Goal: Task Accomplishment & Management: Use online tool/utility

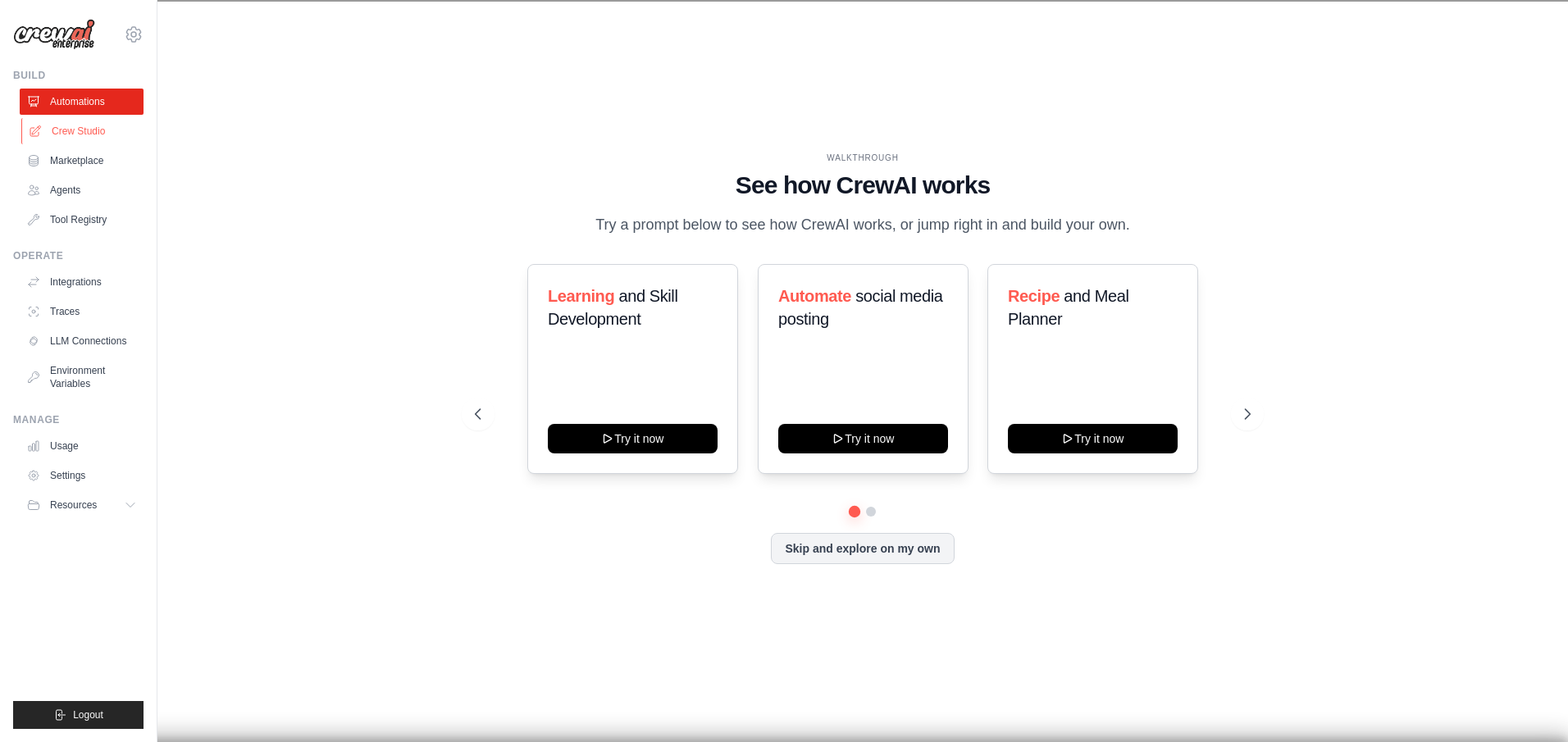
click at [55, 134] on link "Crew Studio" at bounding box center [83, 131] width 124 height 26
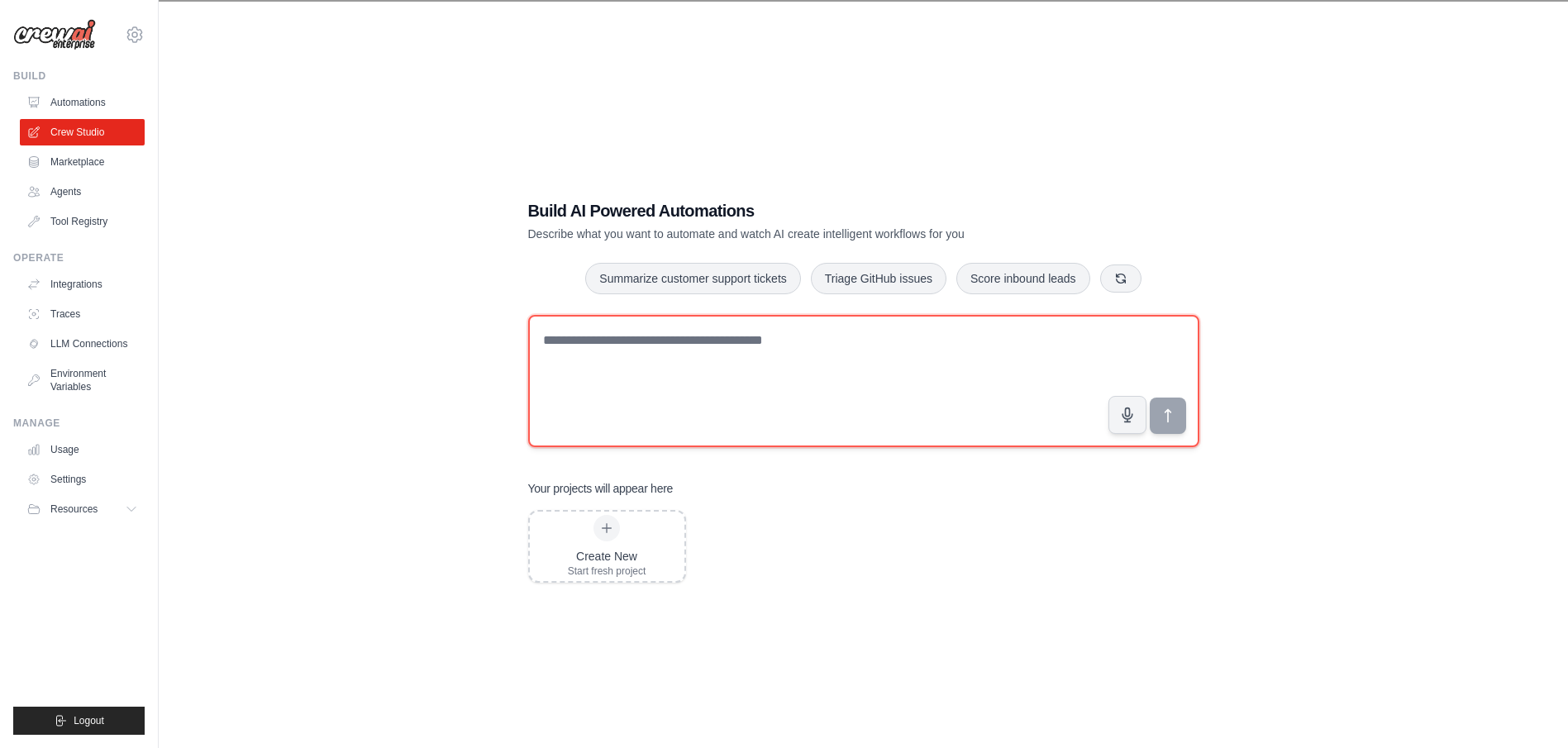
click at [706, 350] on textarea at bounding box center [864, 381] width 671 height 133
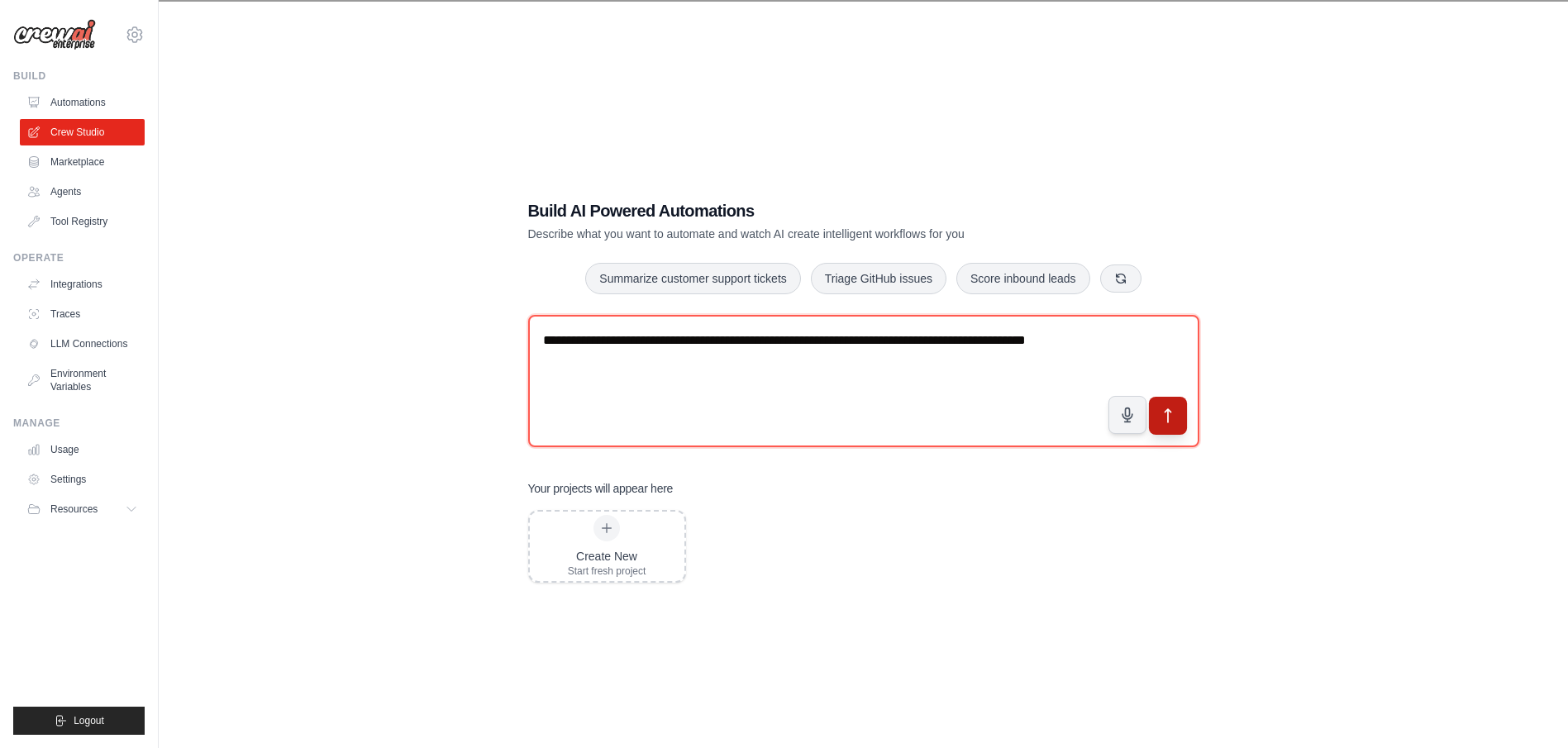
type textarea "**********"
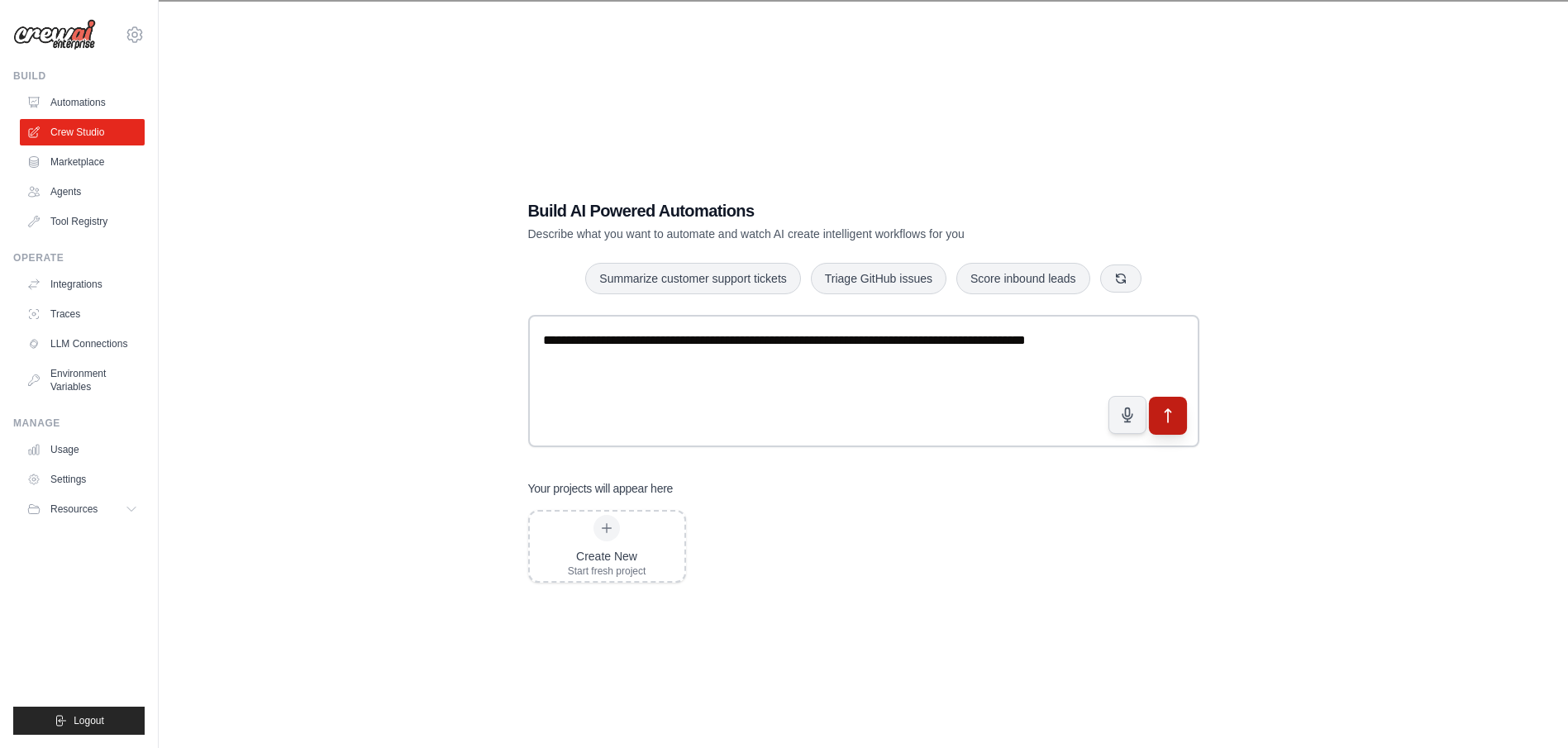
click at [1169, 425] on button "submit" at bounding box center [1166, 414] width 38 height 38
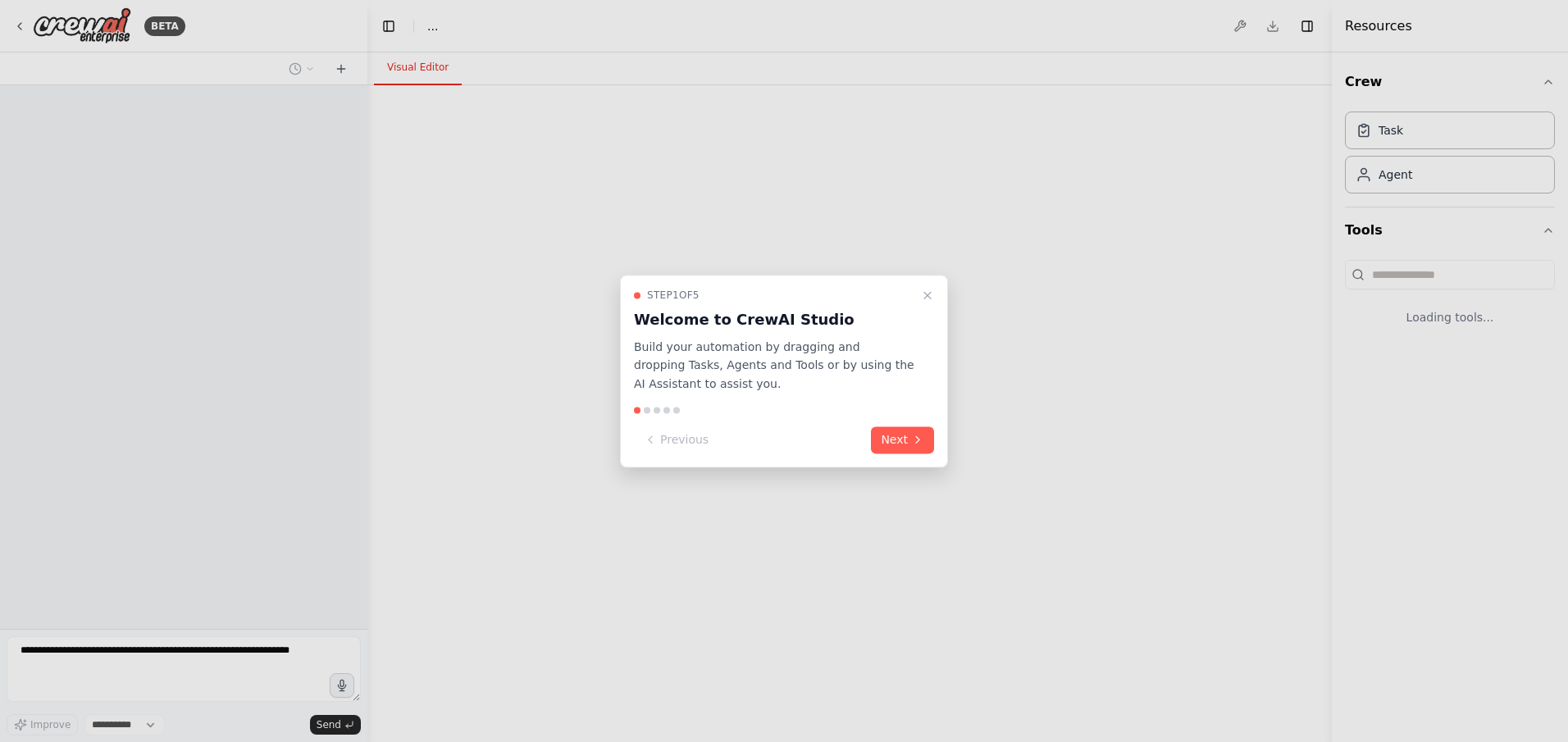
select select "****"
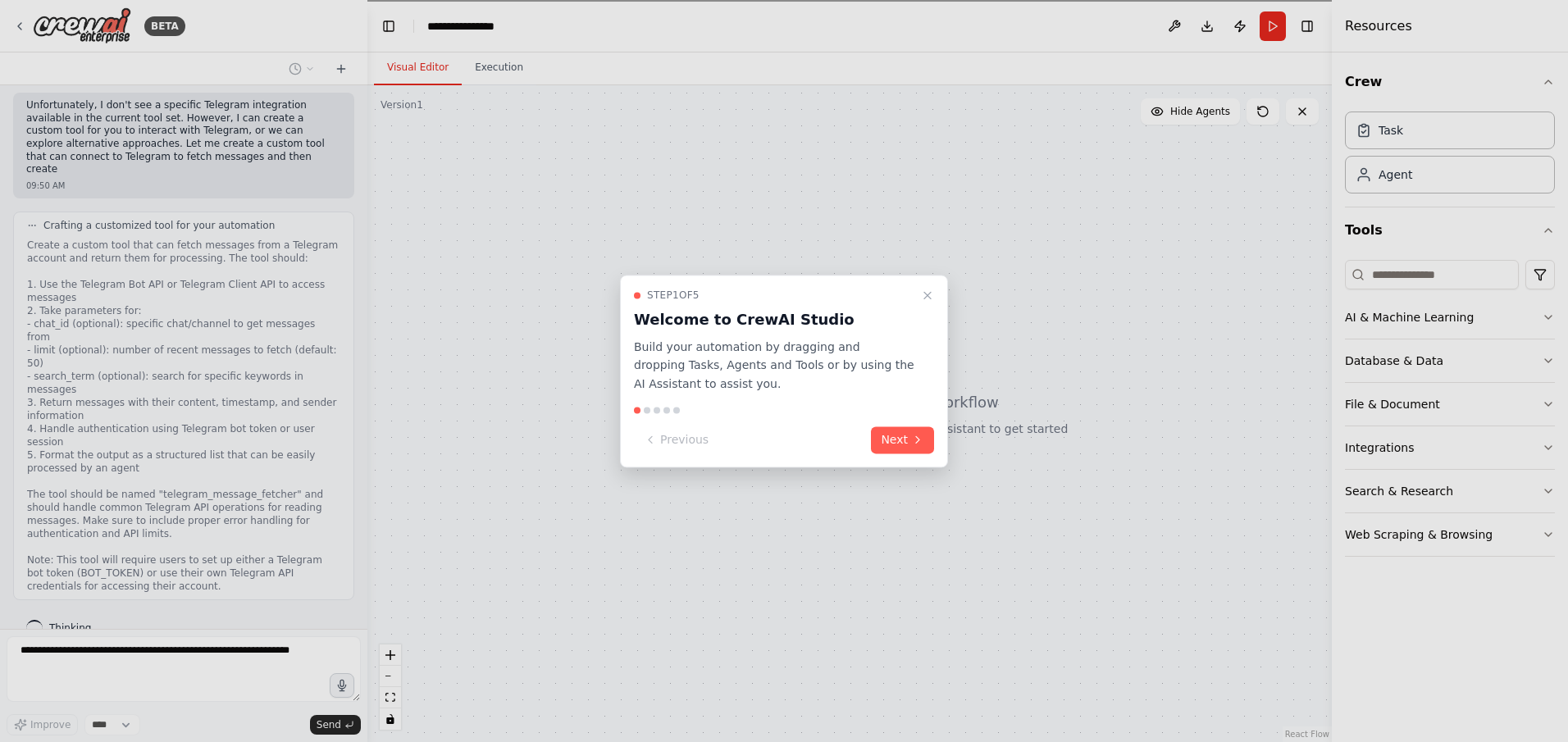
scroll to position [575, 0]
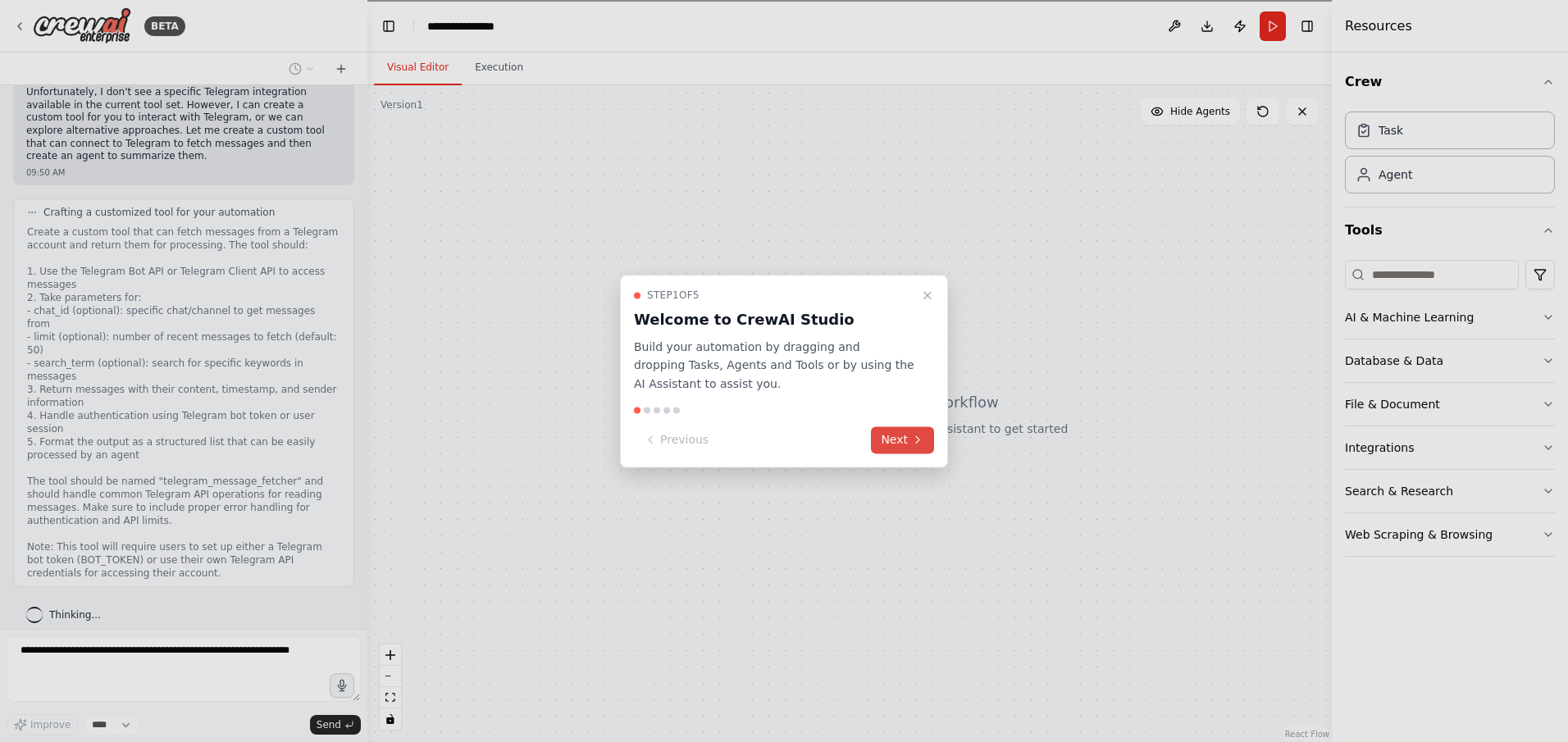
click at [912, 442] on icon at bounding box center [918, 440] width 14 height 14
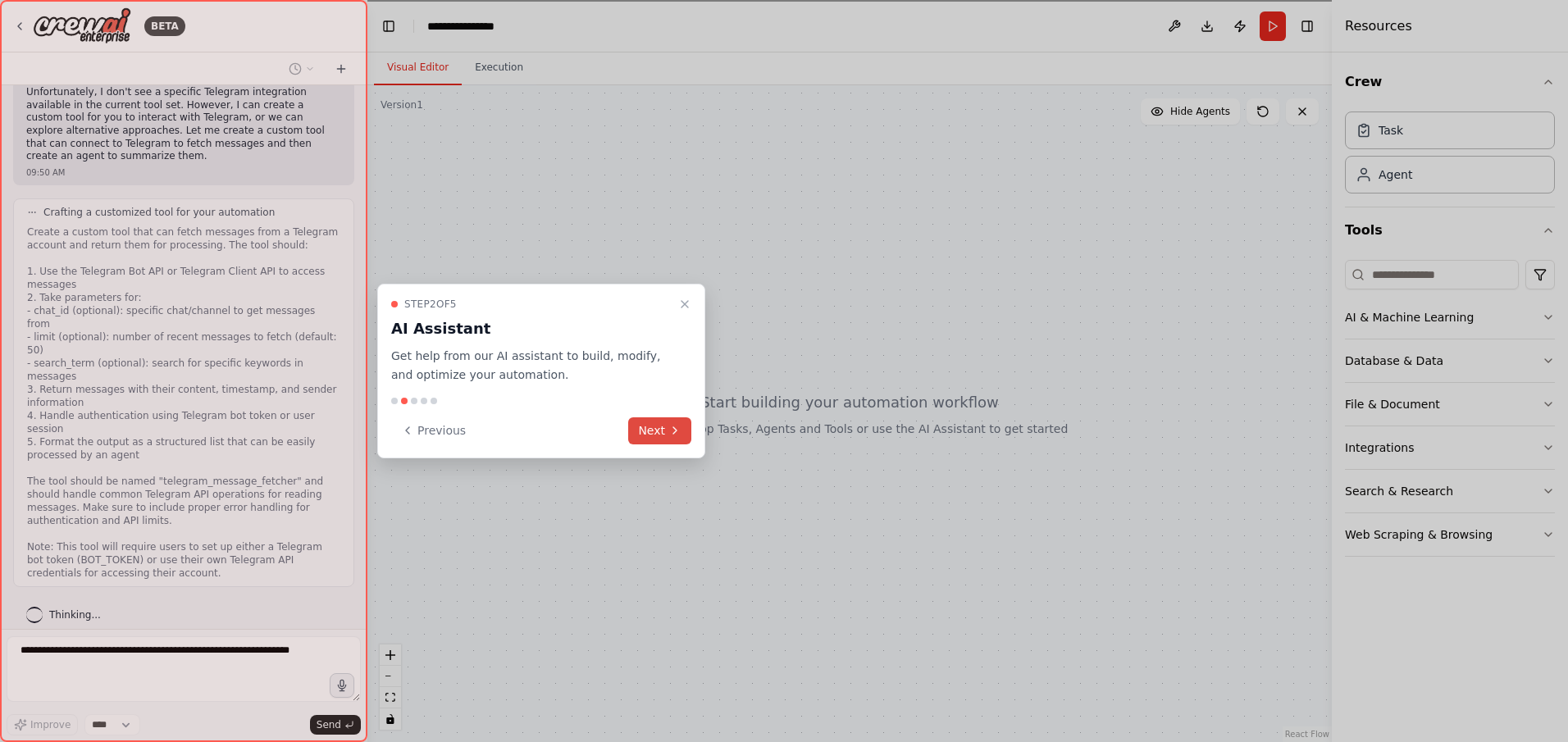
click at [675, 430] on icon at bounding box center [674, 430] width 3 height 7
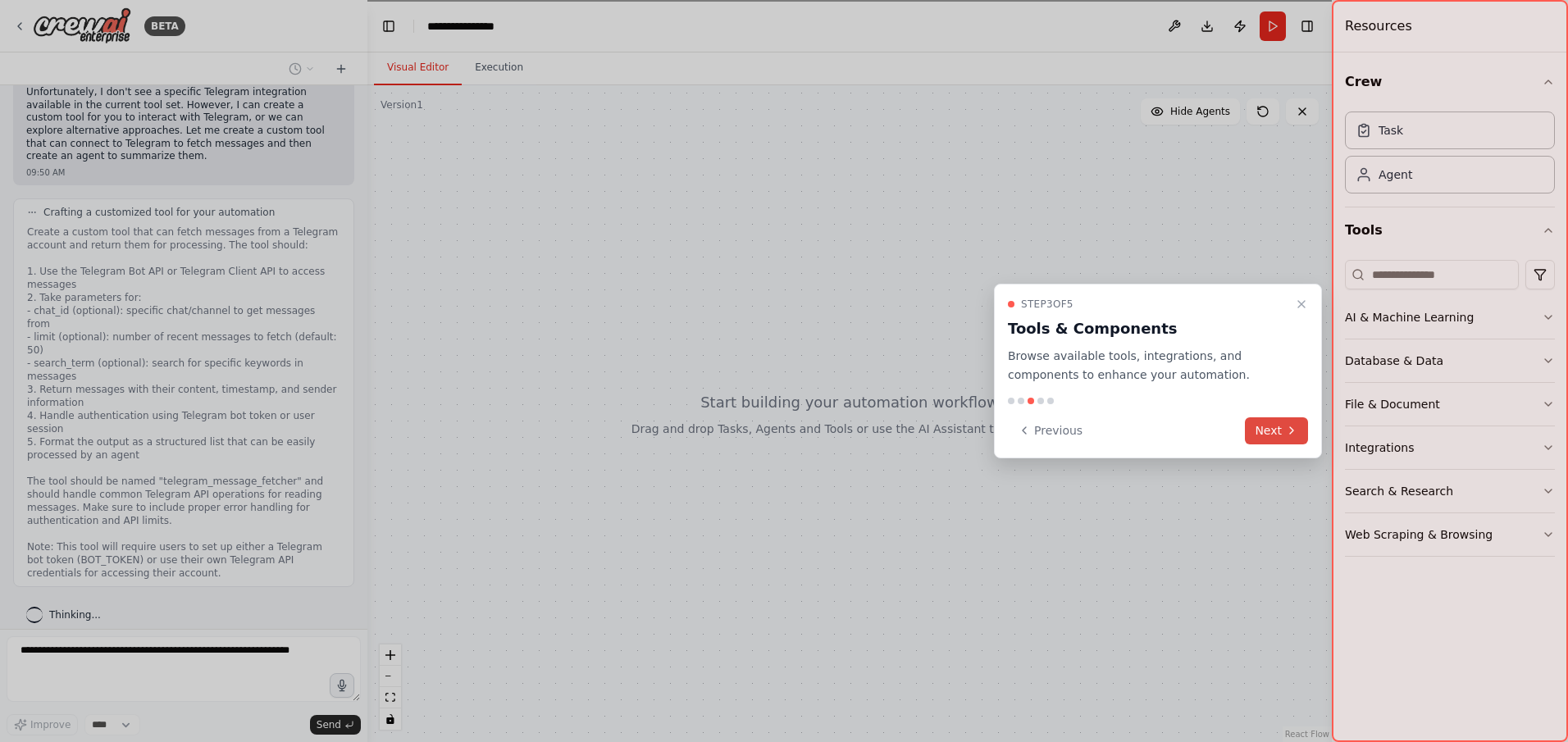
click at [1275, 431] on button "Next" at bounding box center [1276, 430] width 63 height 27
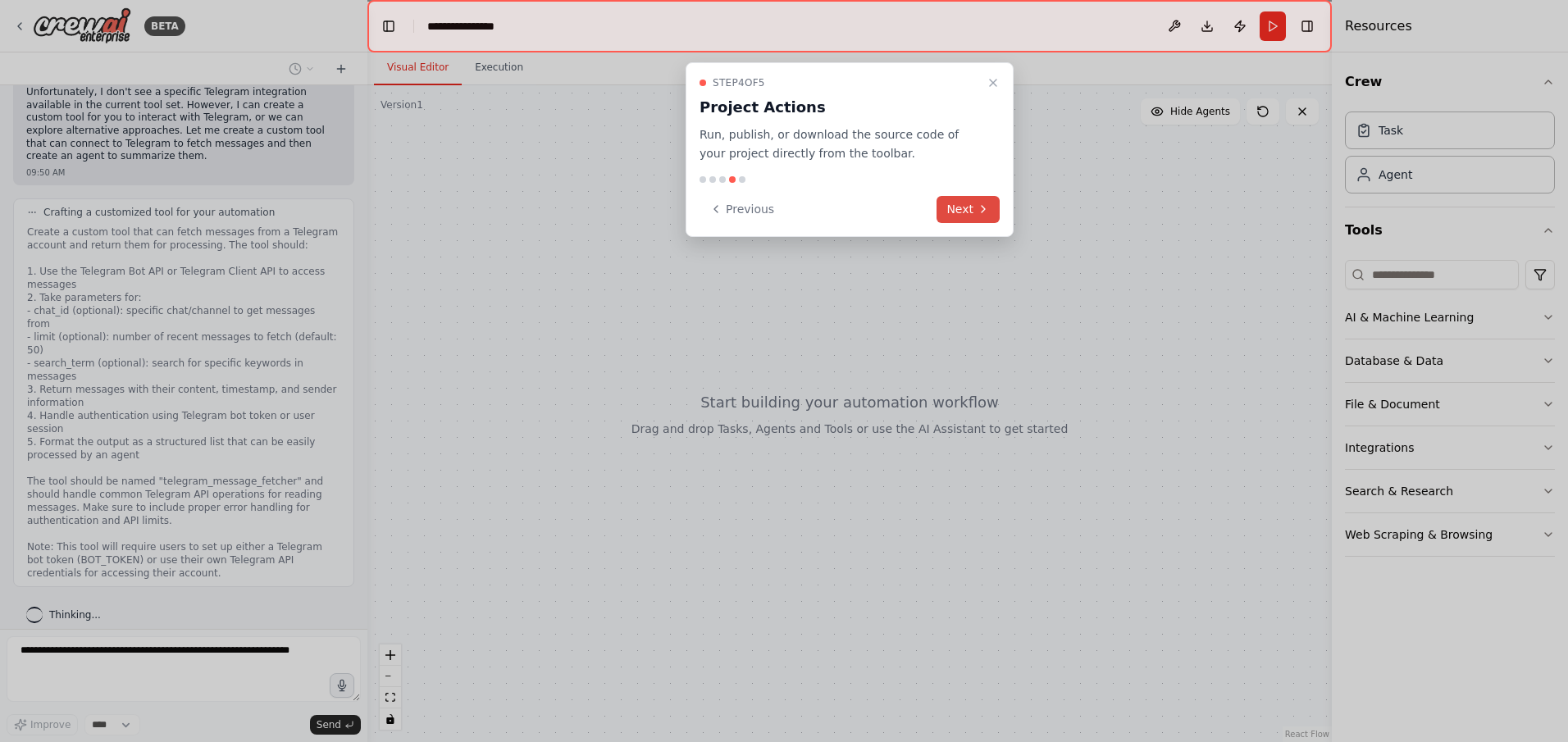
click at [965, 212] on button "Next" at bounding box center [967, 210] width 63 height 27
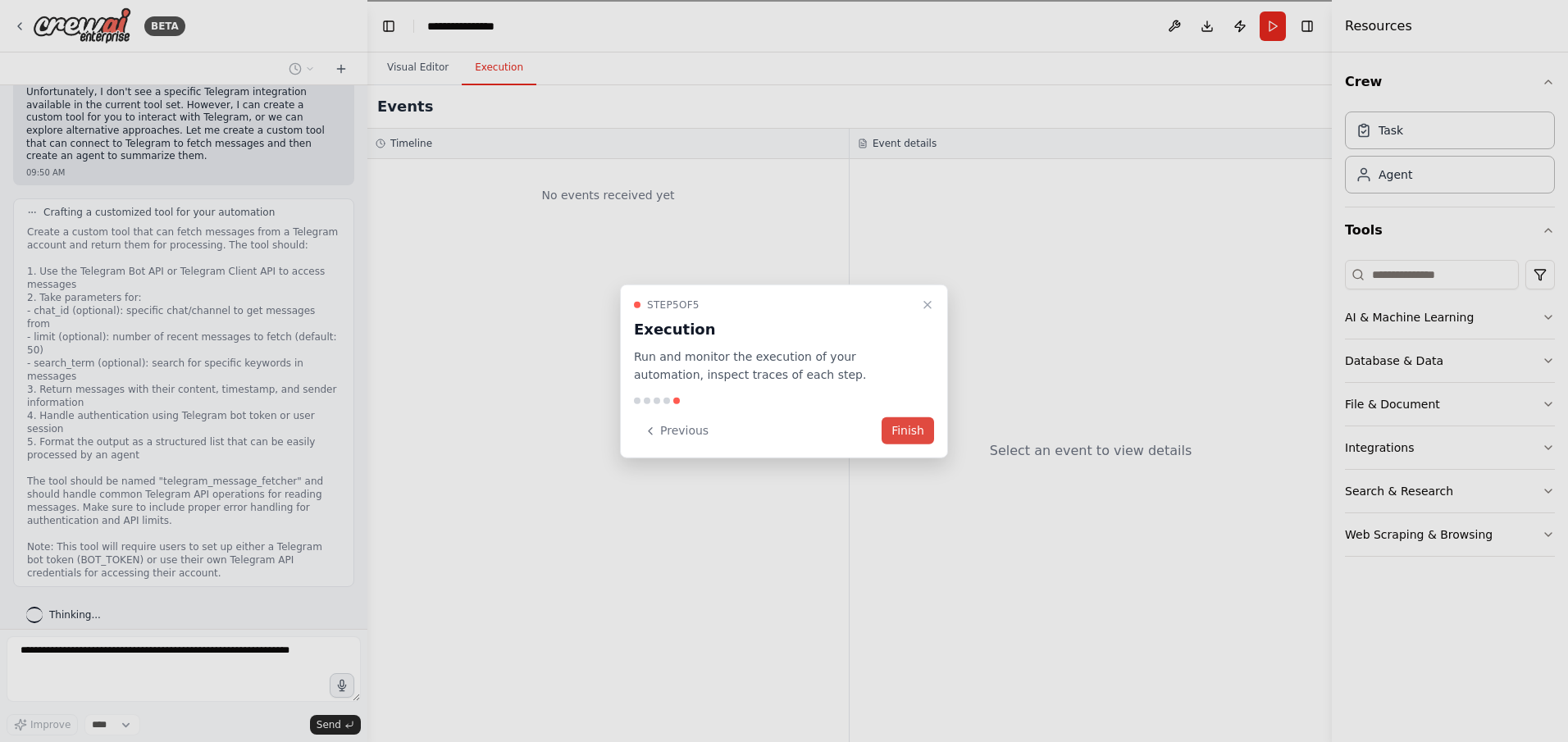
click at [900, 430] on button "Finish" at bounding box center [907, 430] width 52 height 27
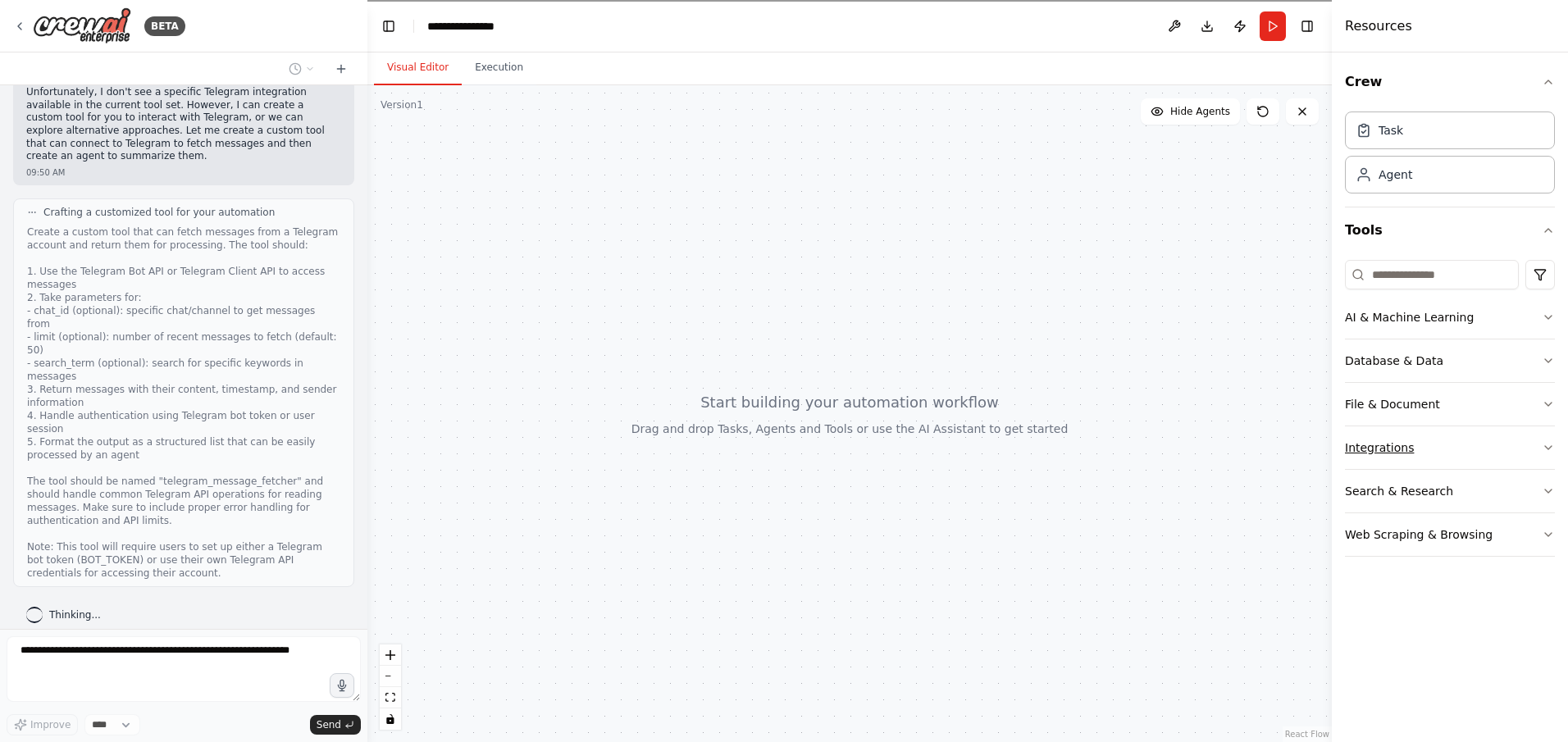
click at [1536, 452] on button "Integrations" at bounding box center [1449, 448] width 210 height 43
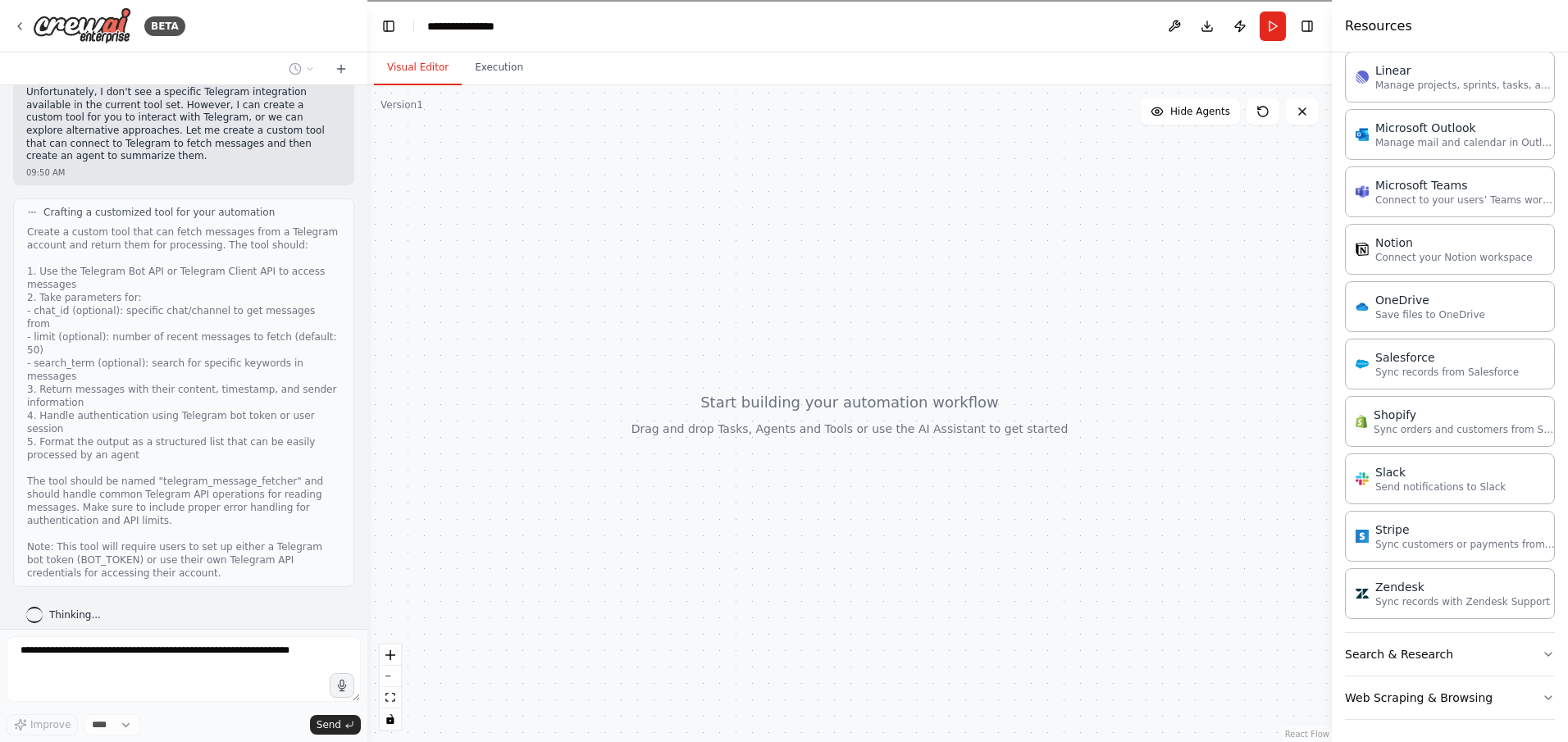
scroll to position [1059, 0]
click at [1517, 651] on button "Search & Research" at bounding box center [1449, 650] width 210 height 43
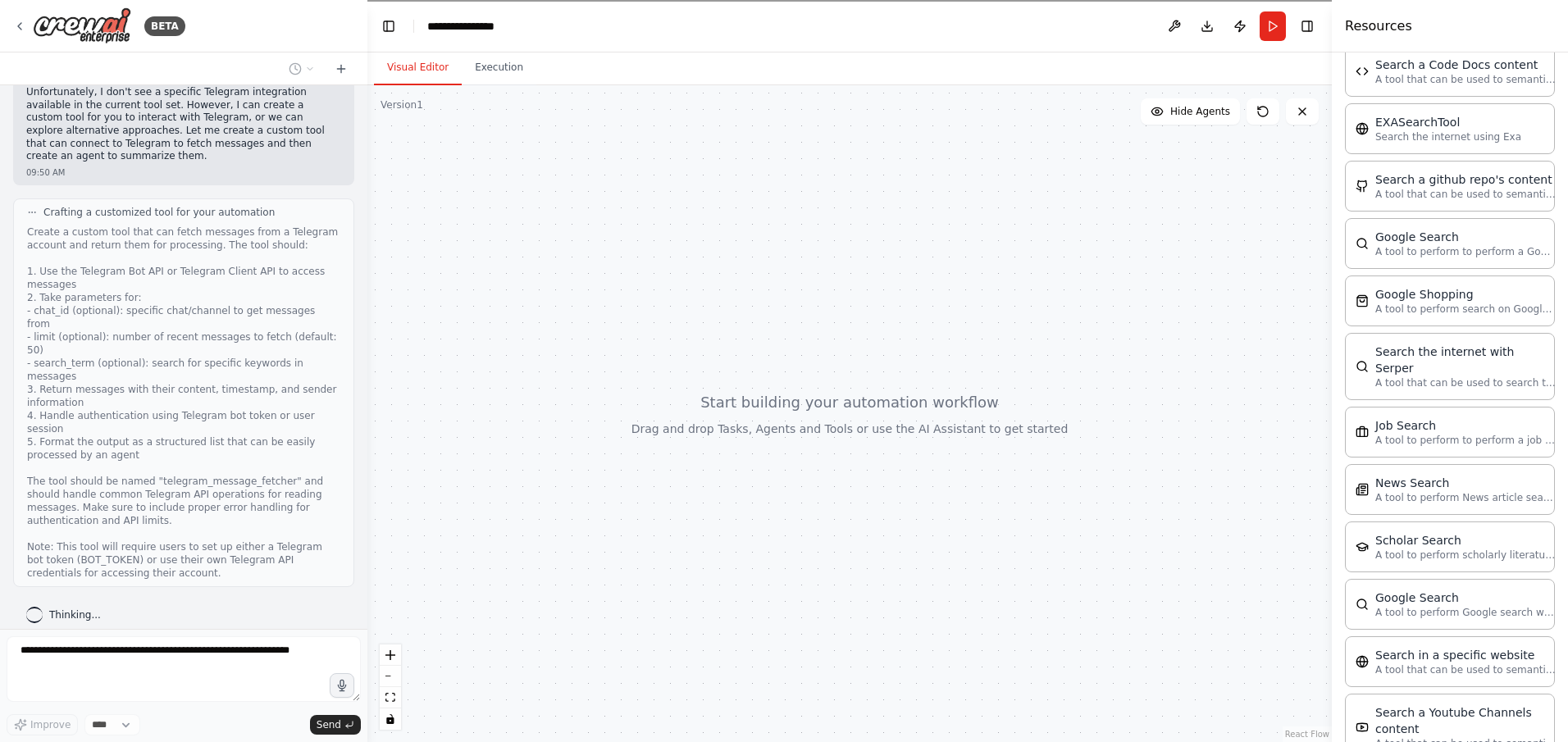
scroll to position [1892, 0]
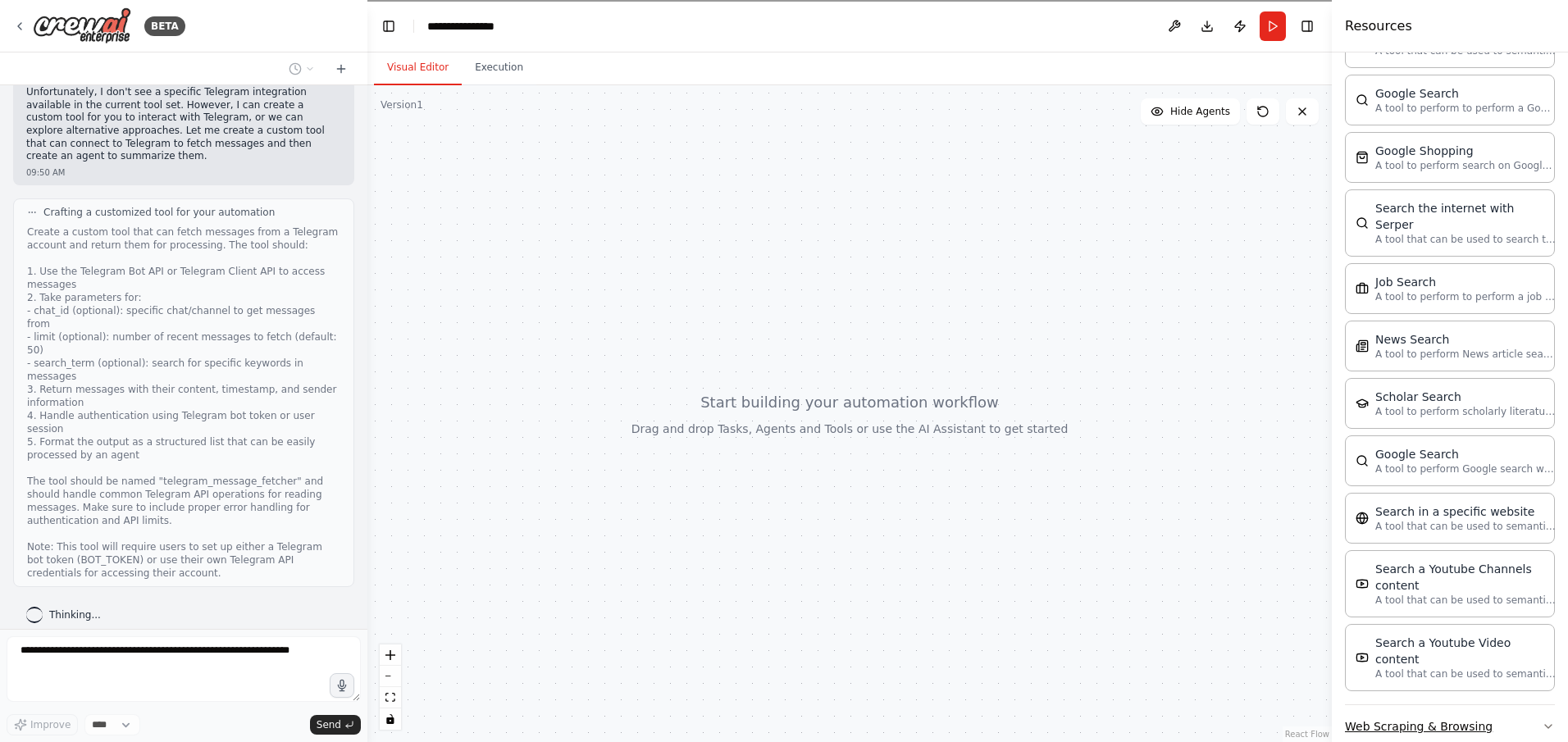
click at [1526, 705] on button "Web Scraping & Browsing" at bounding box center [1449, 727] width 210 height 43
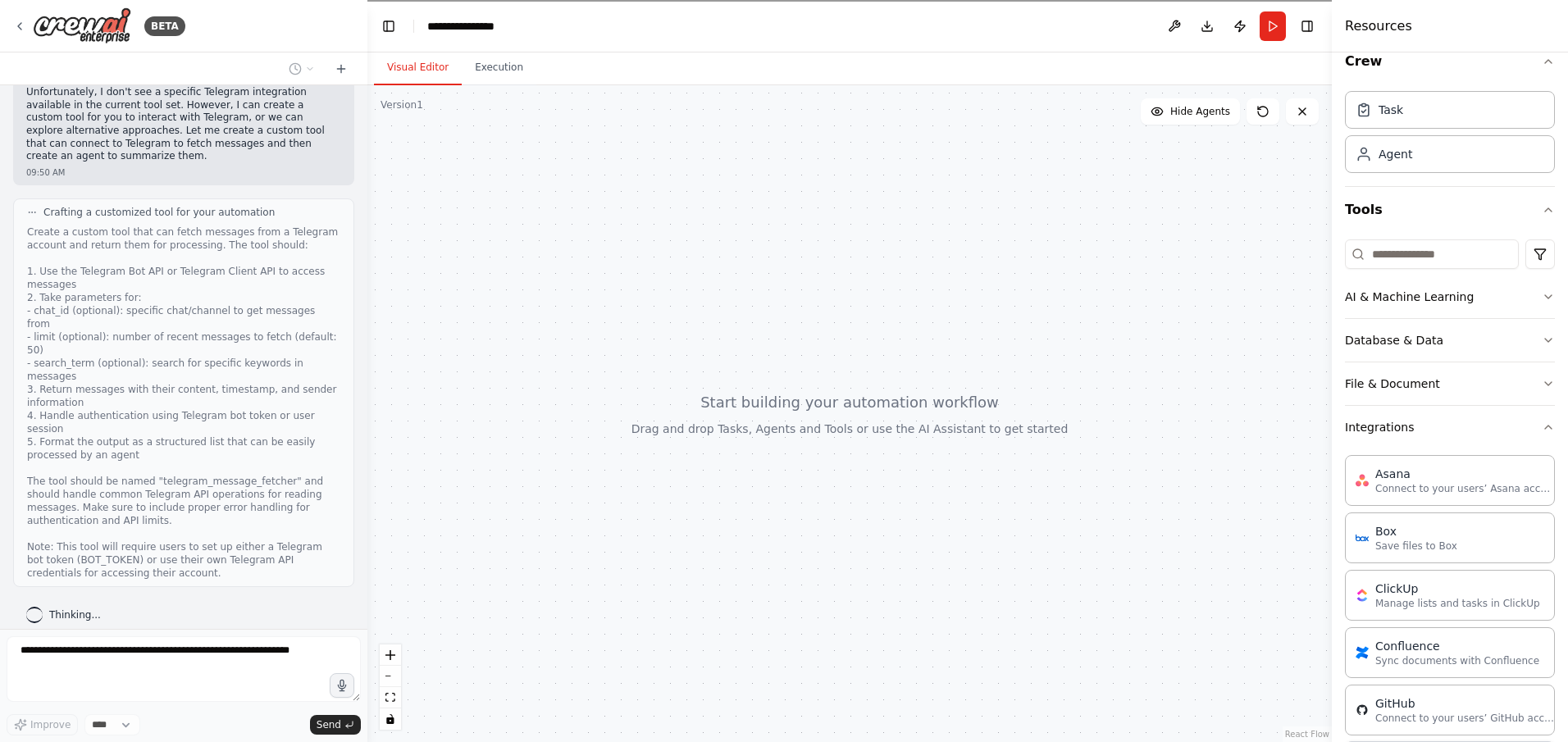
scroll to position [0, 0]
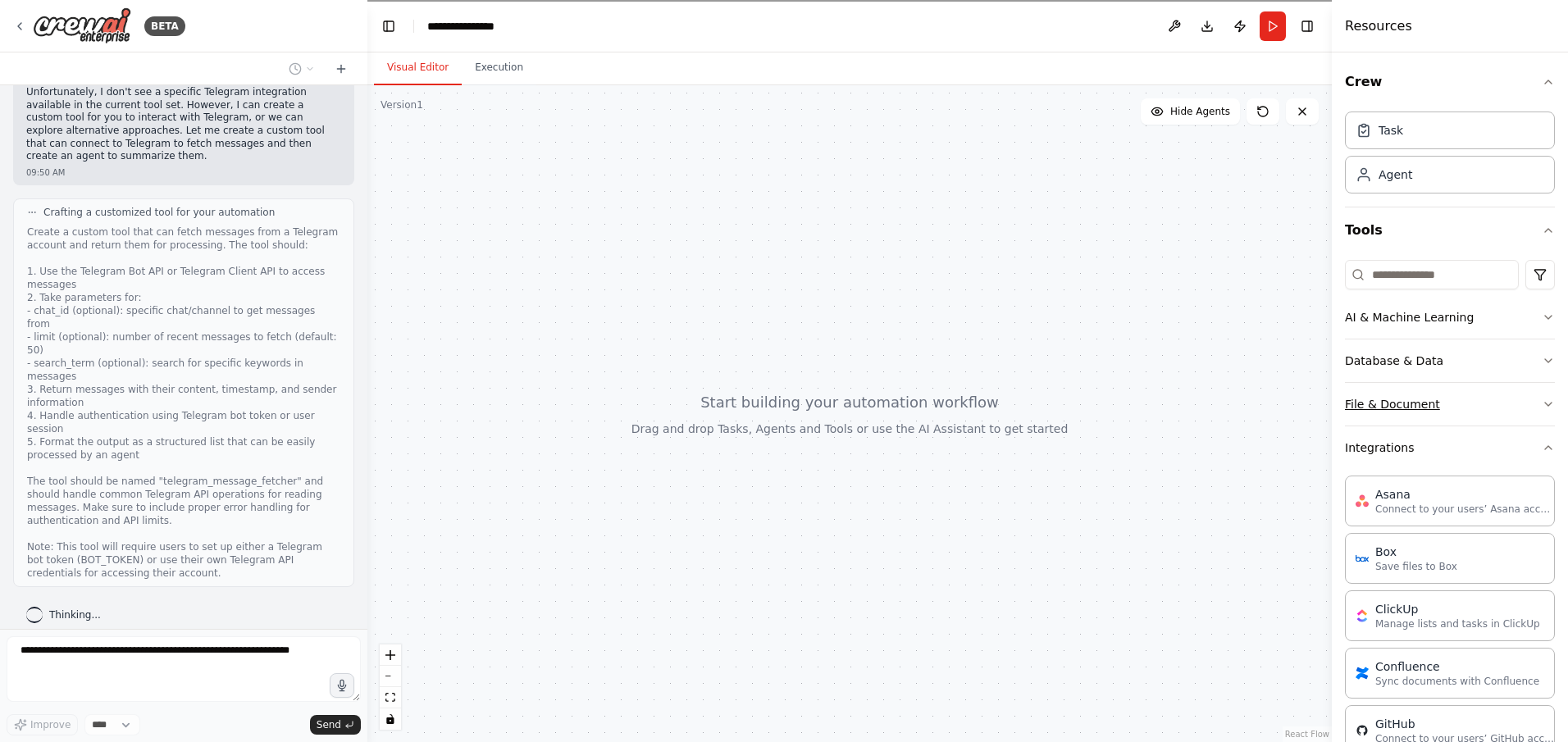
click at [1542, 400] on icon "button" at bounding box center [1549, 404] width 14 height 14
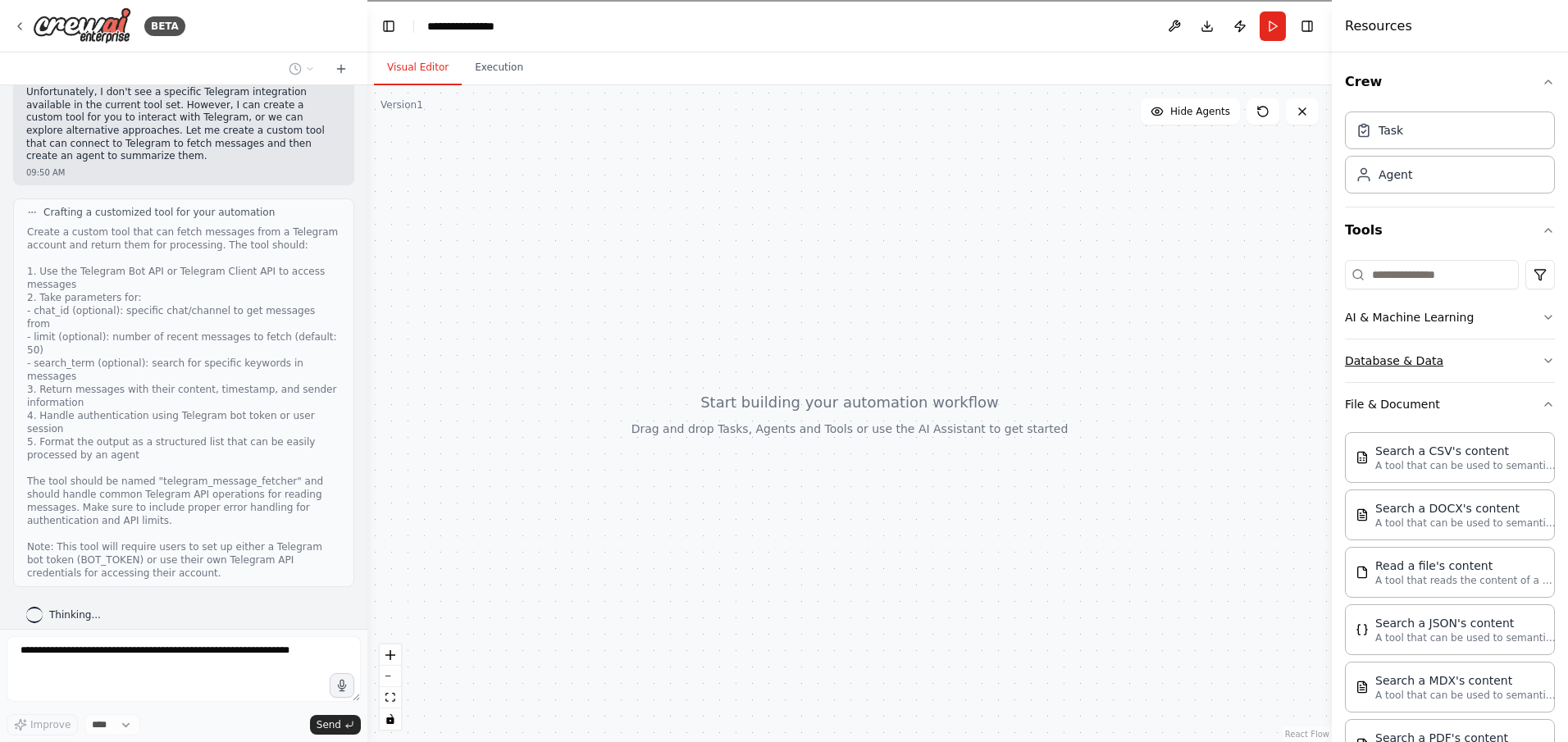
click at [1469, 364] on button "Database & Data" at bounding box center [1449, 361] width 210 height 43
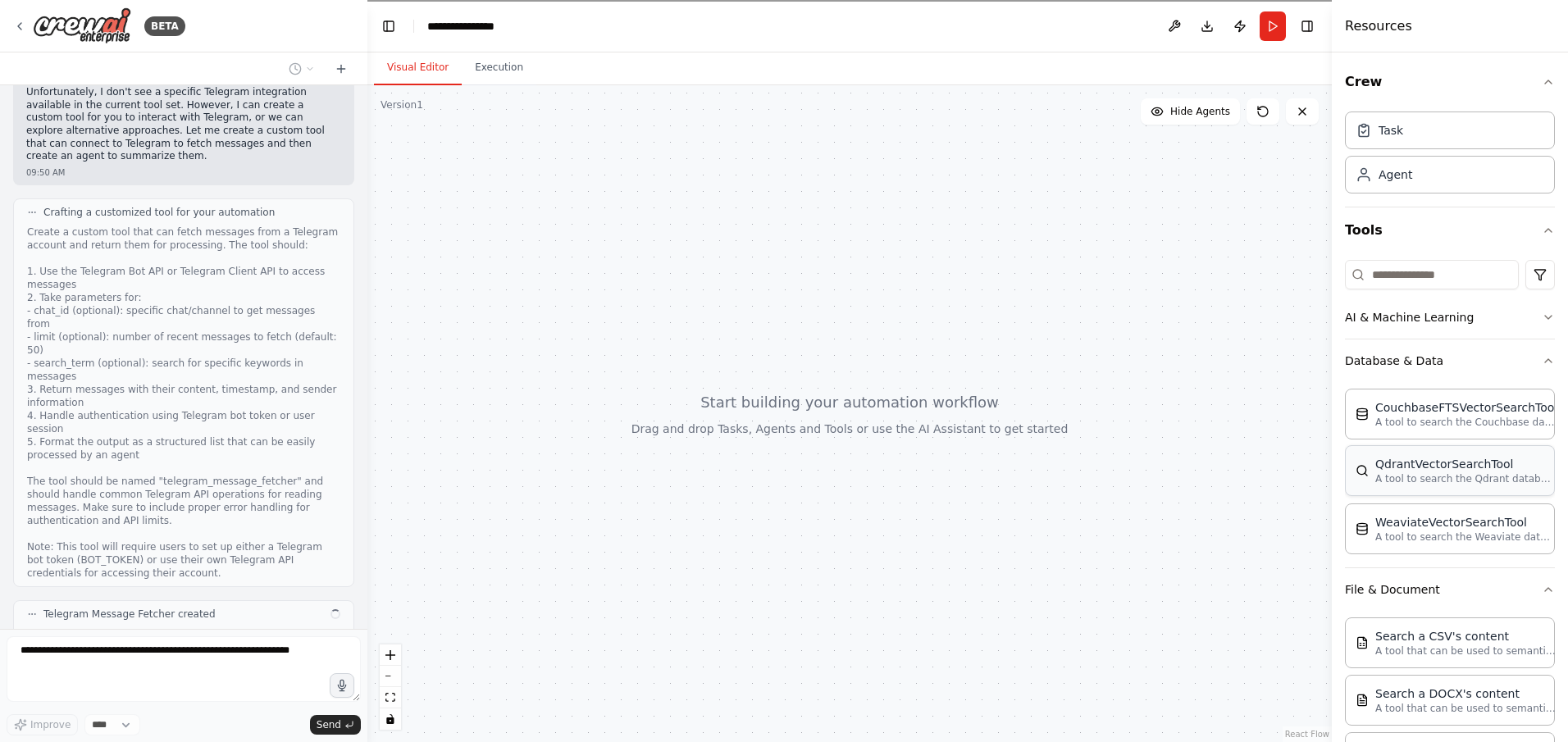
scroll to position [681, 0]
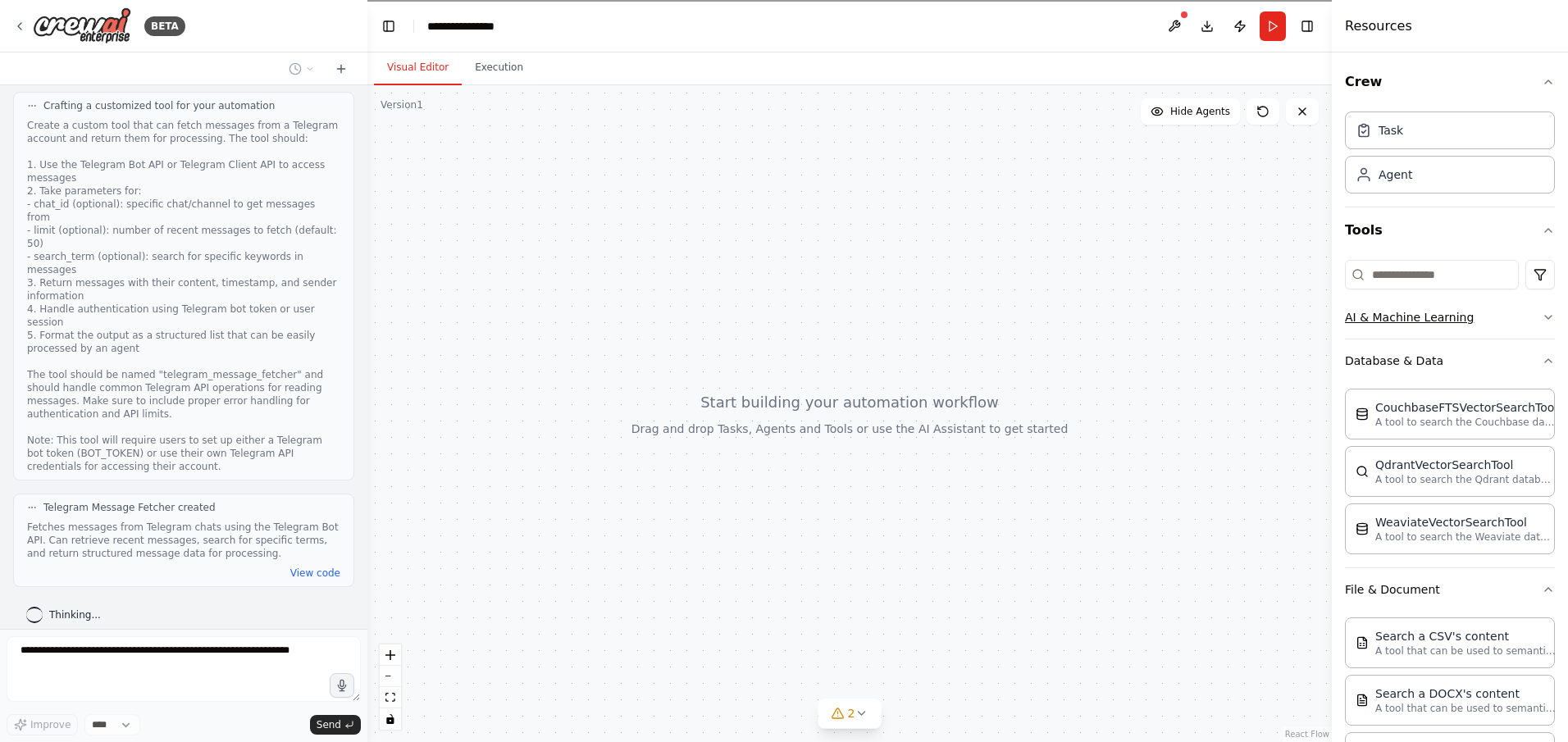
click at [1519, 314] on button "AI & Machine Learning" at bounding box center [1449, 317] width 210 height 43
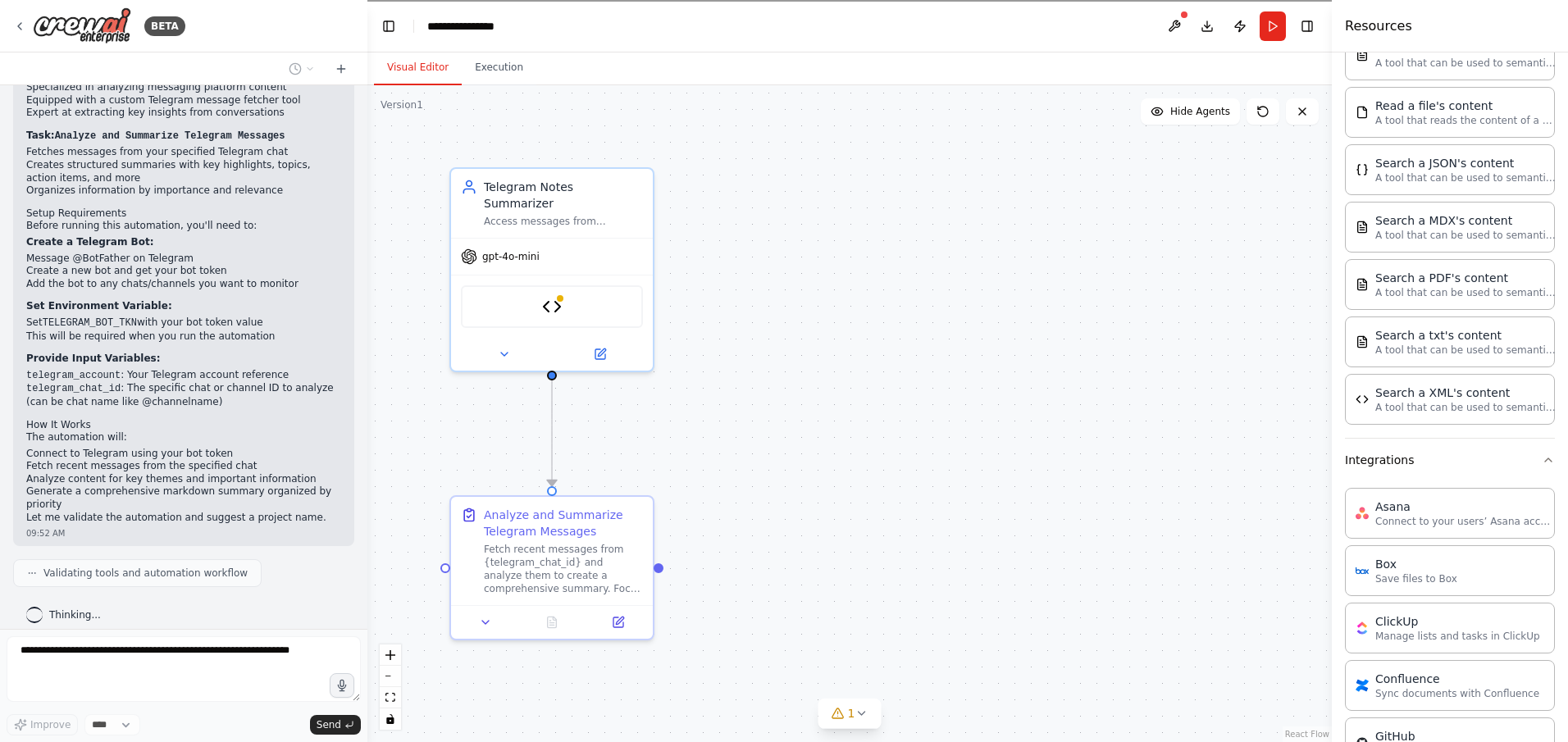
scroll to position [1536, 0]
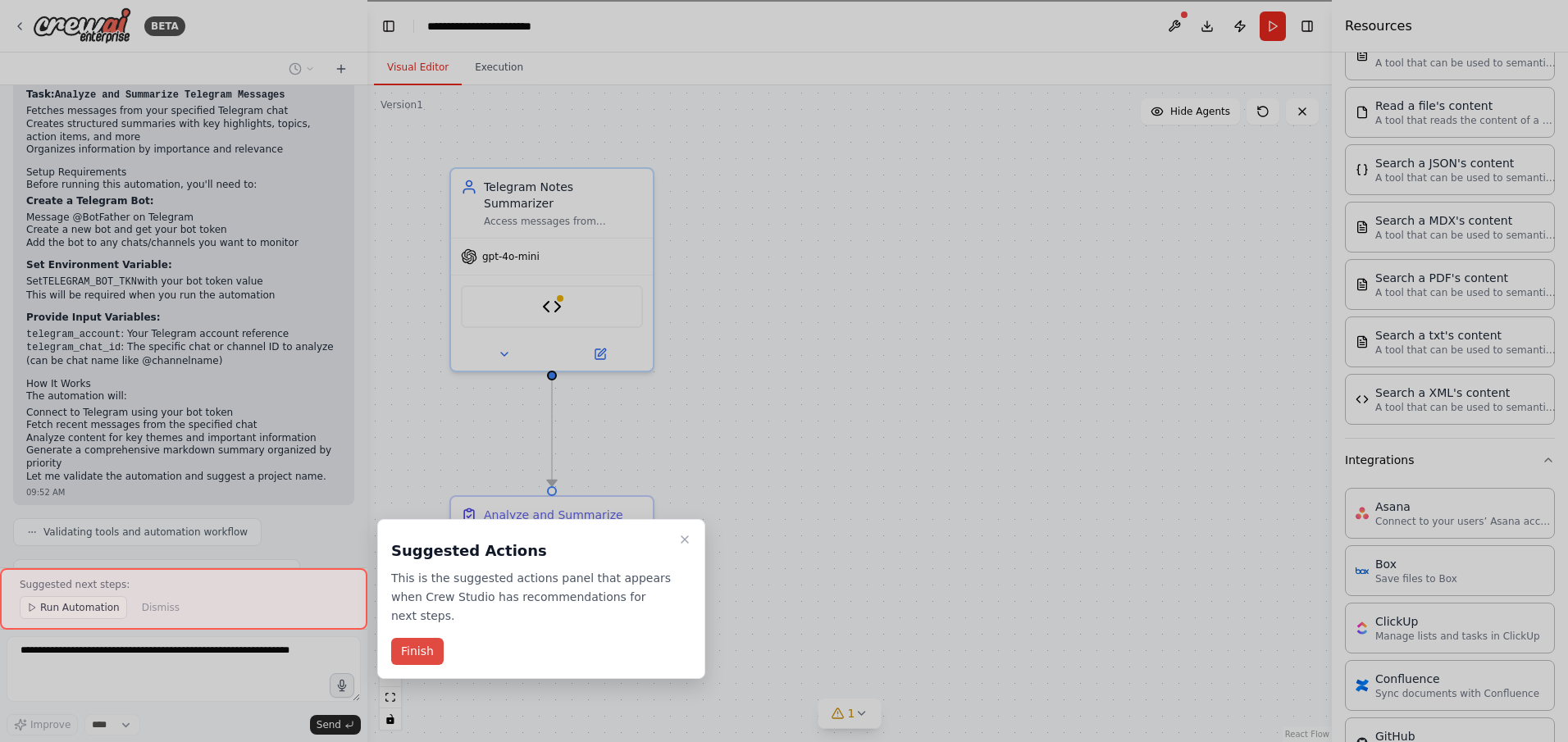
click at [406, 658] on button "Finish" at bounding box center [417, 651] width 52 height 27
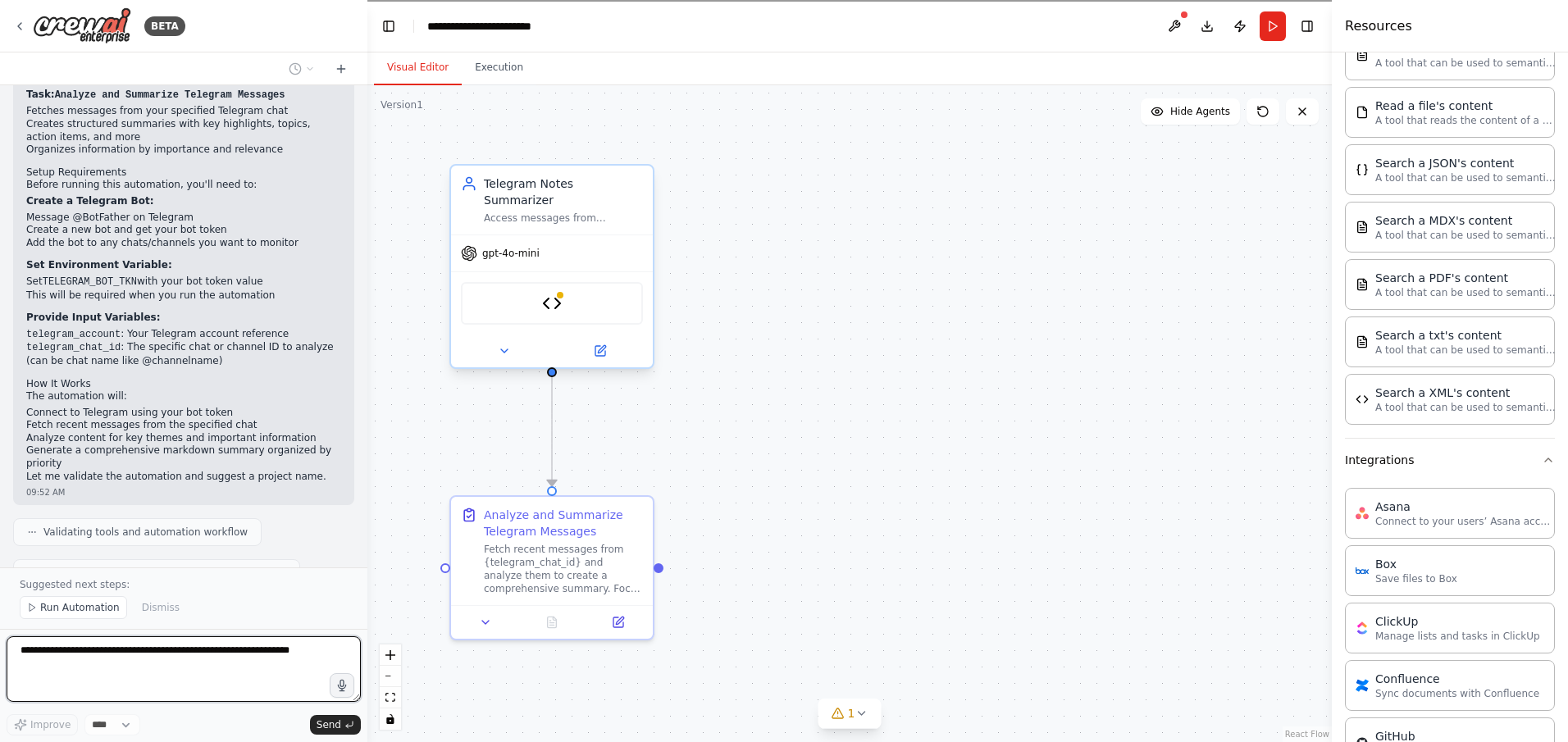
click at [519, 235] on div "gpt-4o-mini" at bounding box center [551, 252] width 202 height 36
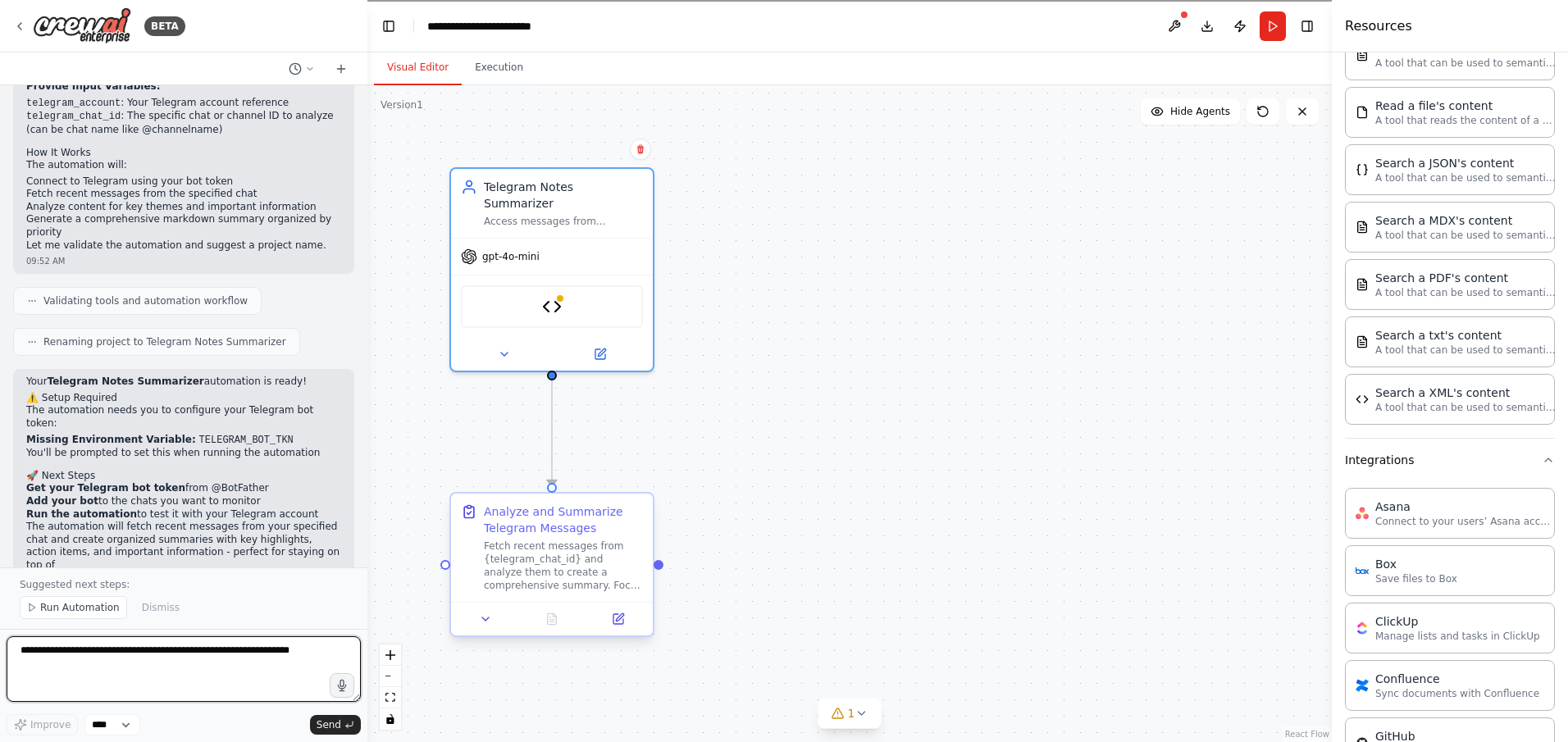
scroll to position [1780, 0]
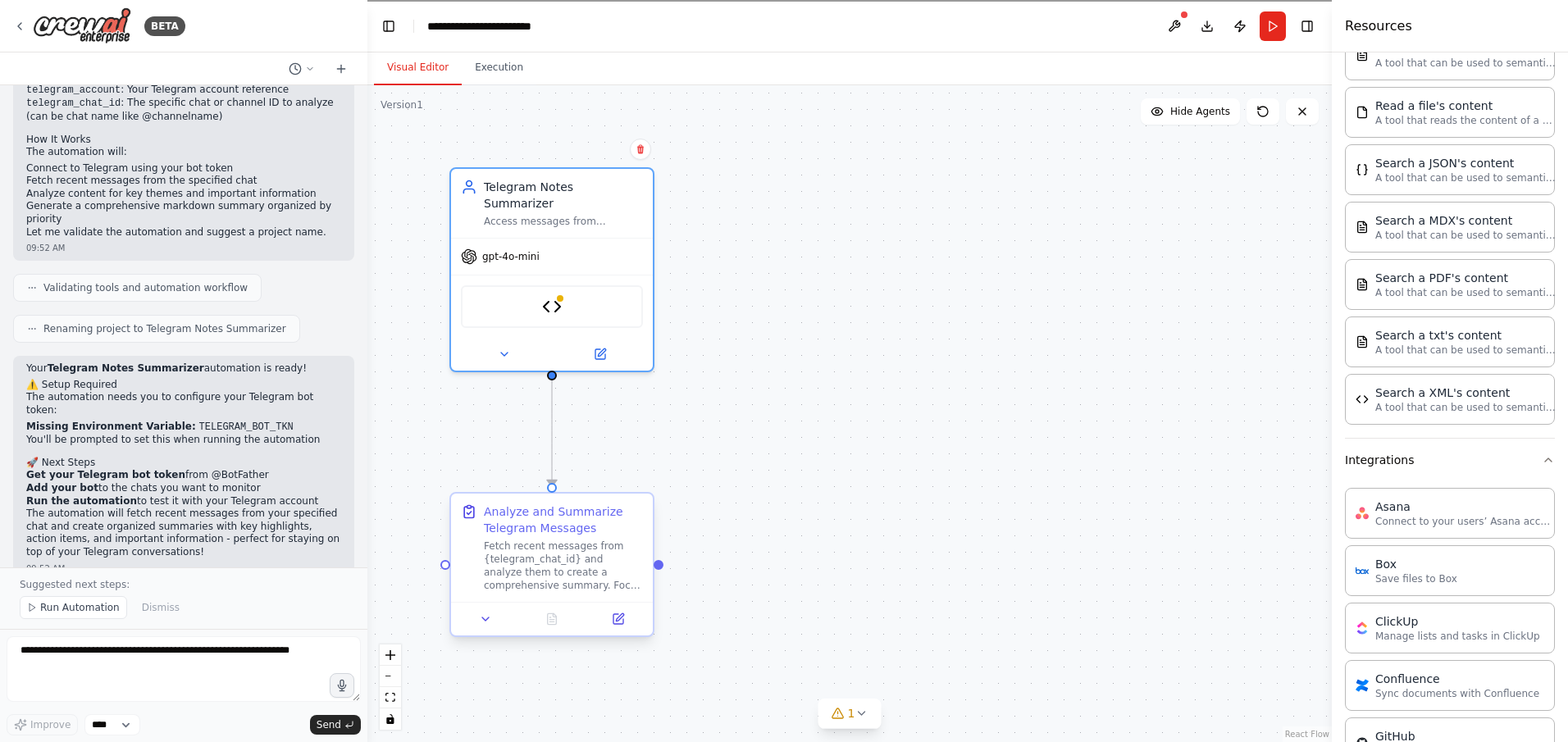
click at [518, 548] on div "Fetch recent messages from {telegram_chat_id} and analyze them to create a comp…" at bounding box center [563, 566] width 159 height 52
click at [611, 615] on icon at bounding box center [618, 619] width 14 height 14
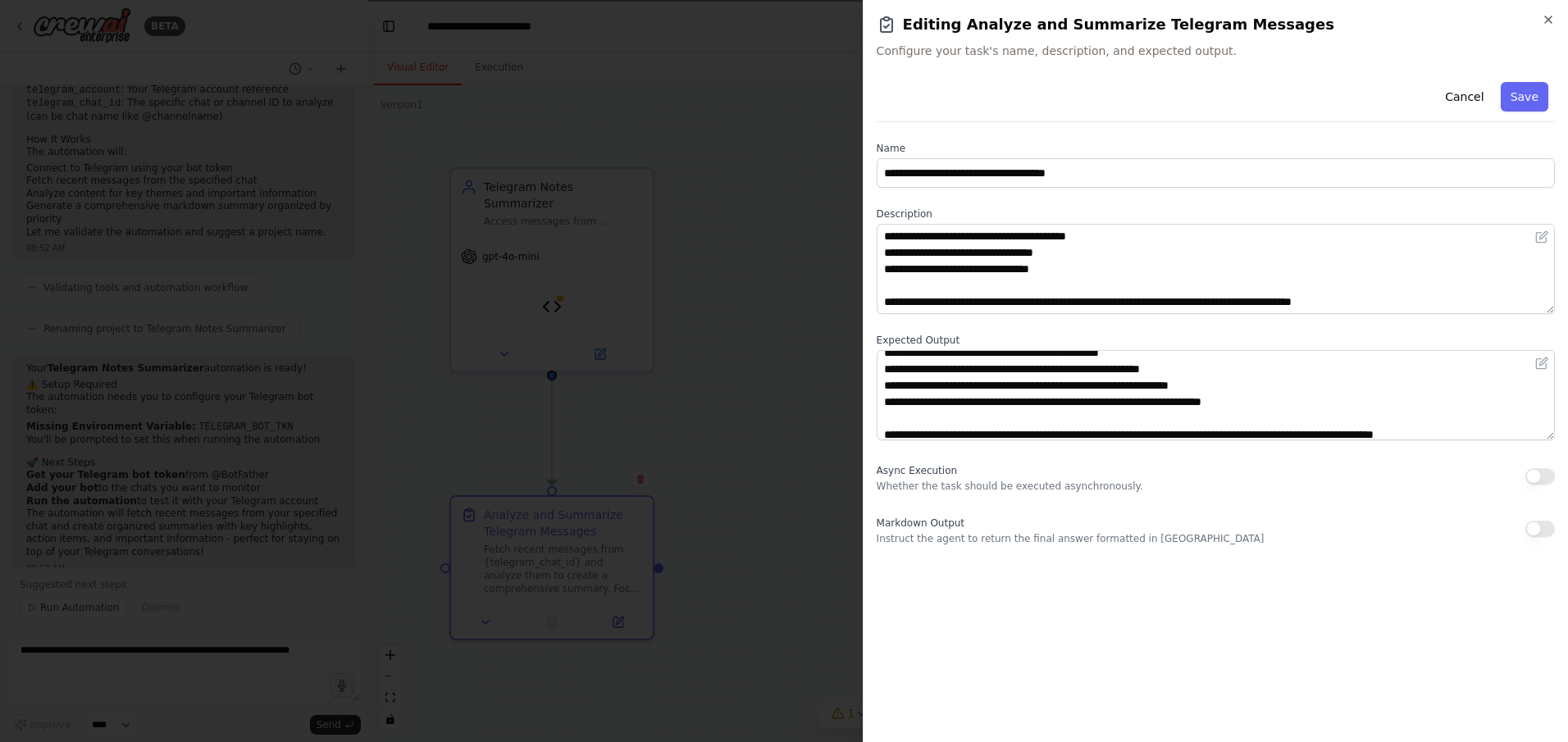
scroll to position [82, 0]
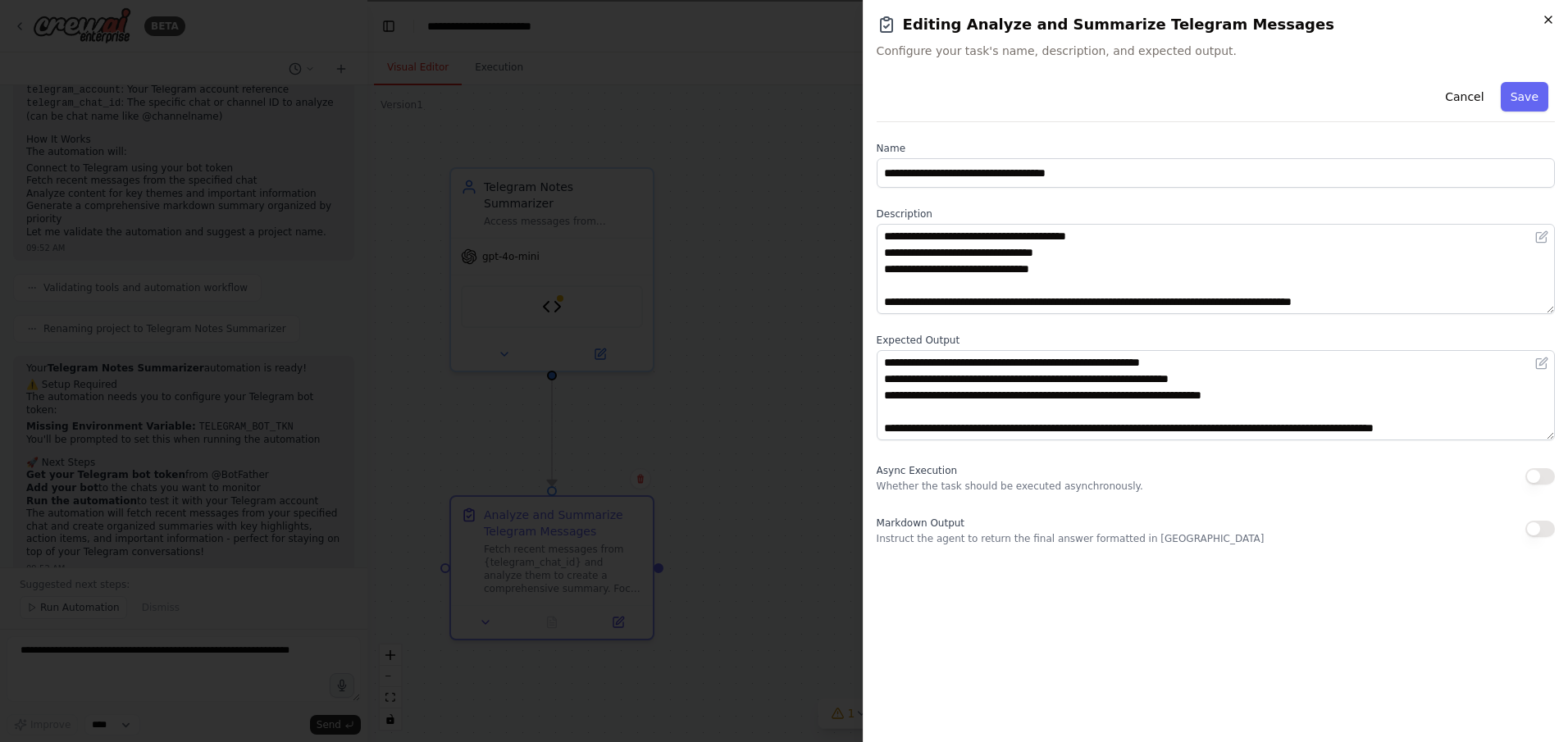
click at [1546, 20] on icon "button" at bounding box center [1549, 20] width 14 height 14
